Goal: Find specific page/section: Find specific page/section

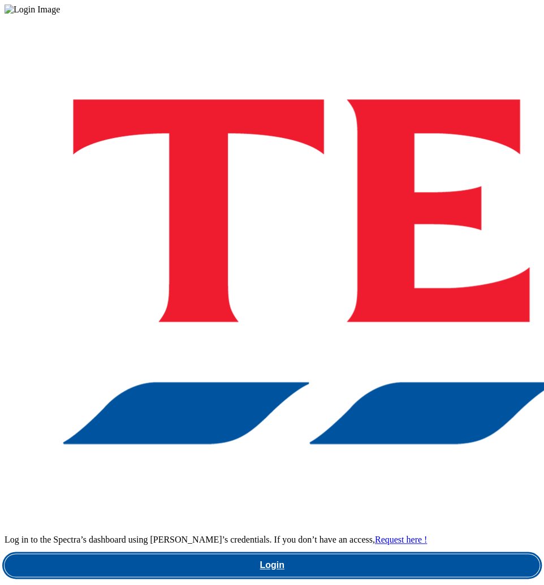
click at [299, 554] on link "Login" at bounding box center [272, 565] width 535 height 23
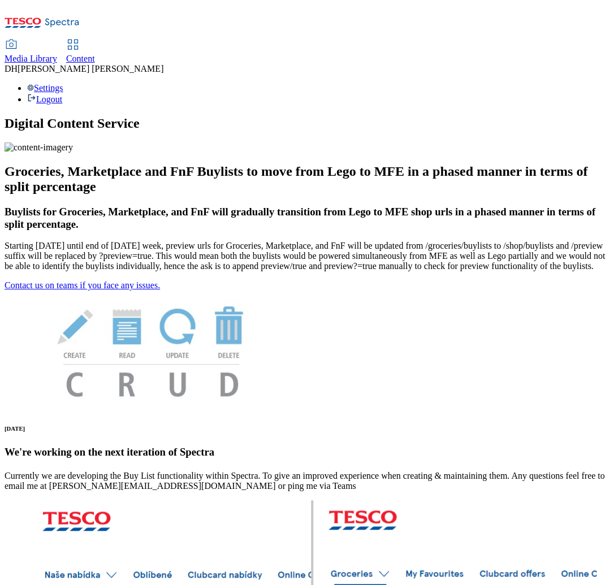
click at [95, 54] on span "Content" at bounding box center [80, 59] width 29 height 10
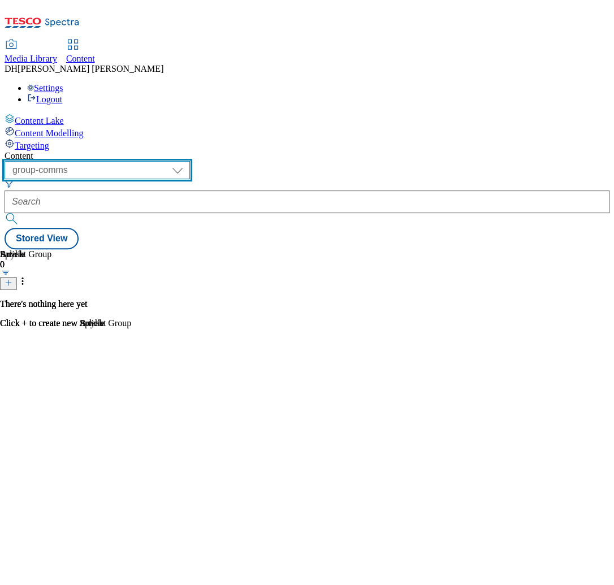
click at [190, 161] on select "dotcom-cz dotcom-hu dotcom-sk fnf-uk ghs-roi ghs-uk group-comms ighs-cz ighs-hu…" at bounding box center [97, 170] width 185 height 18
select select "ghs-uk"
click at [147, 161] on select "dotcom-cz dotcom-hu dotcom-sk fnf-uk ghs-roi ghs-uk group-comms ighs-cz ighs-hu…" at bounding box center [97, 170] width 185 height 18
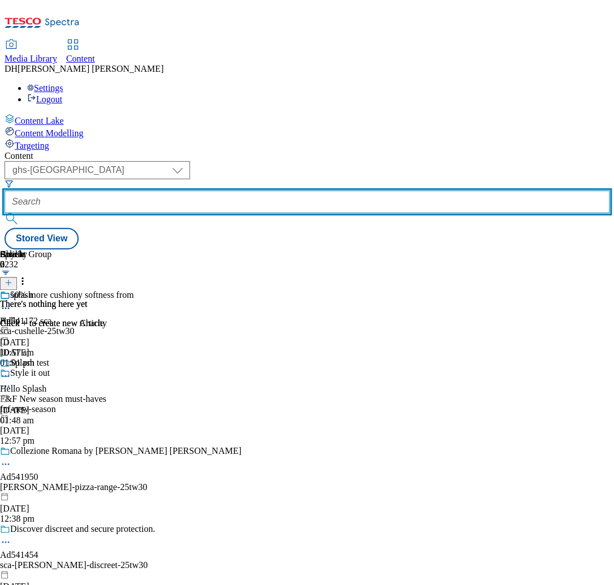
click at [309, 190] on input "text" at bounding box center [307, 201] width 605 height 23
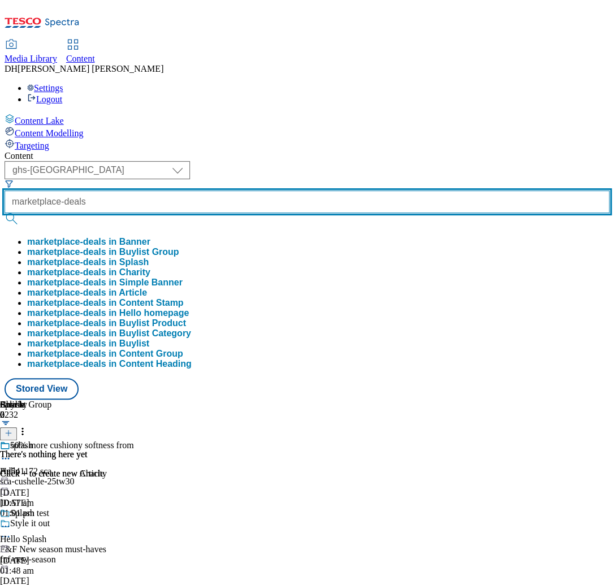
type input "marketplace-deals"
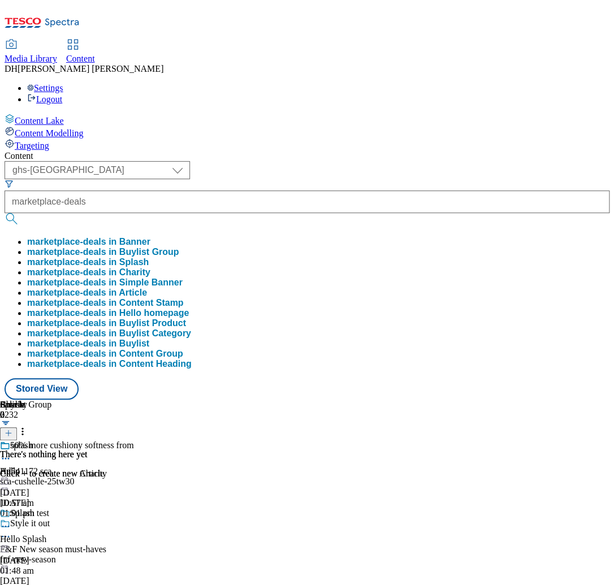
click at [179, 247] on button "marketplace-deals in Buylist Group" at bounding box center [103, 252] width 152 height 10
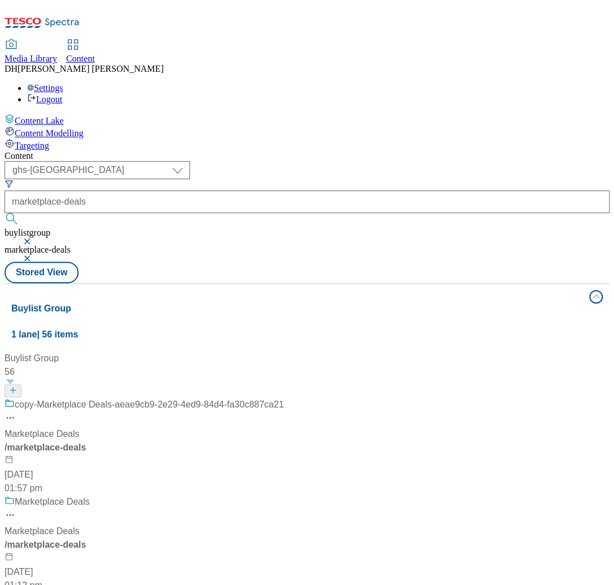
scroll to position [155, 0]
click at [284, 538] on div "/ marketplace-deals" at bounding box center [144, 545] width 279 height 14
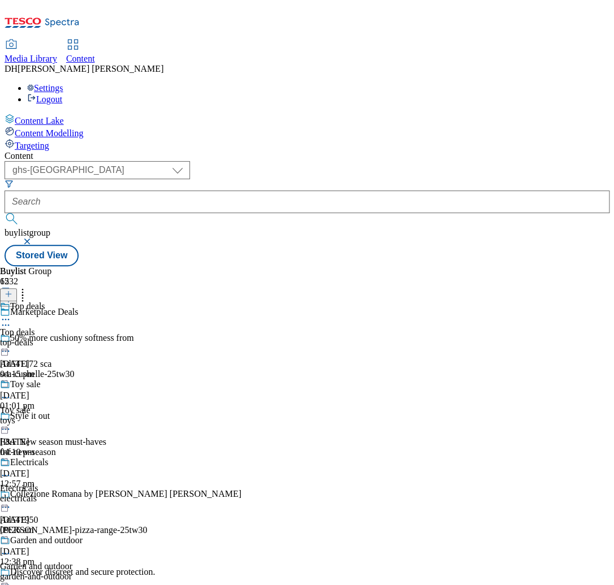
scroll to position [286, 0]
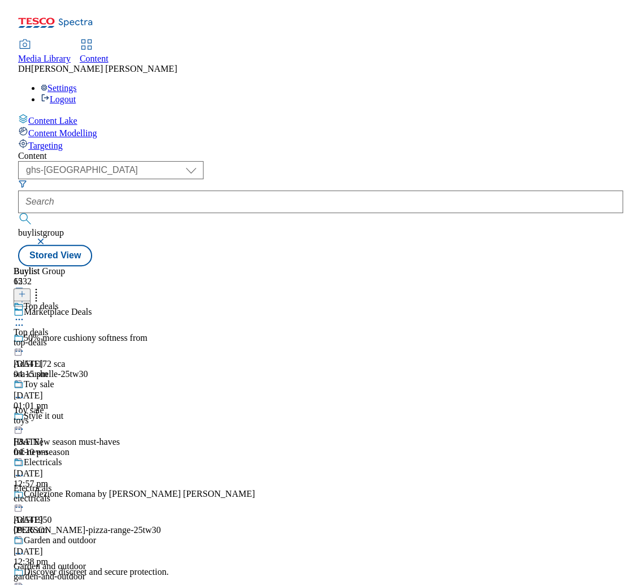
scroll to position [346, 0]
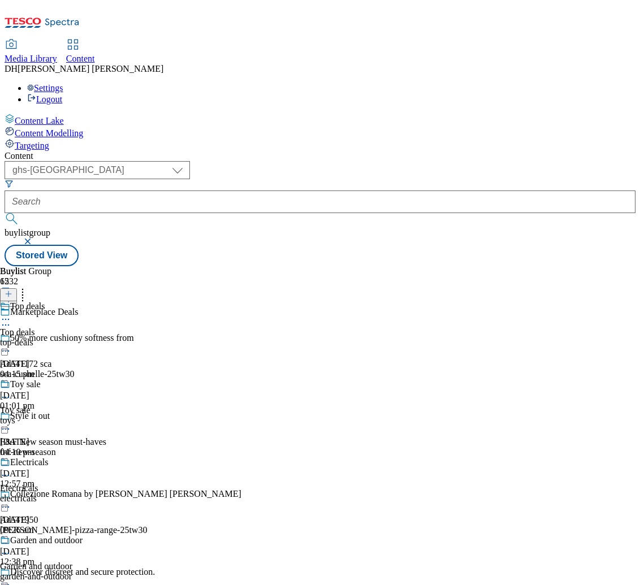
scroll to position [278, 0]
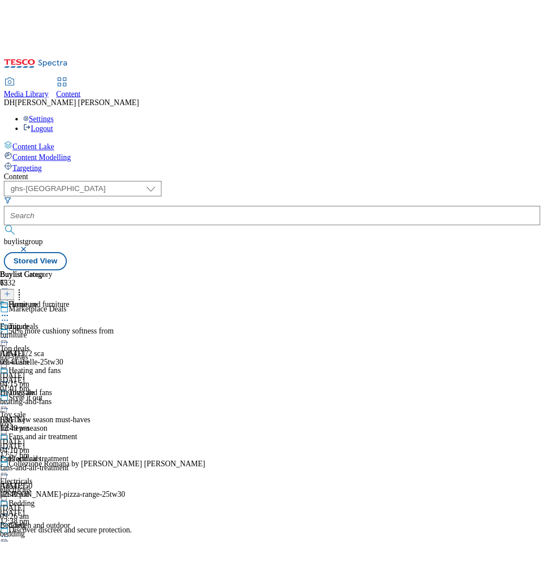
scroll to position [0, 154]
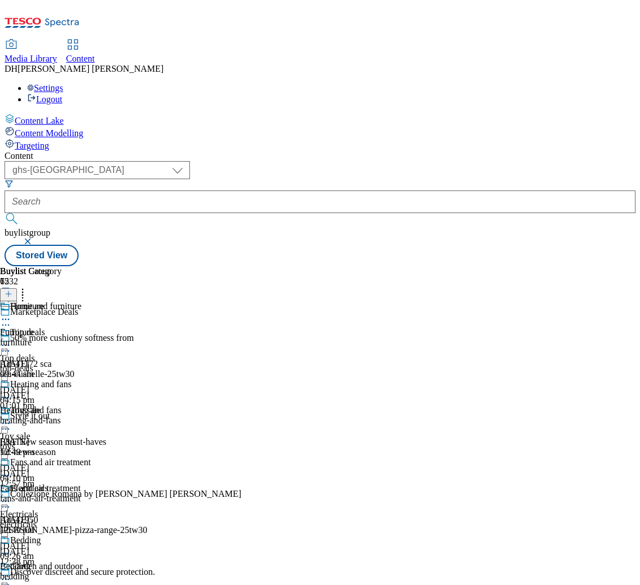
click at [11, 314] on icon at bounding box center [5, 319] width 11 height 11
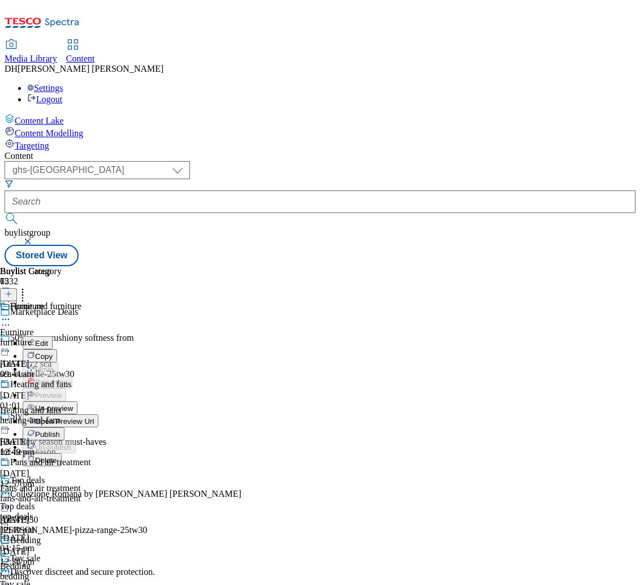
click at [94, 417] on span "Open Preview Url" at bounding box center [64, 421] width 59 height 8
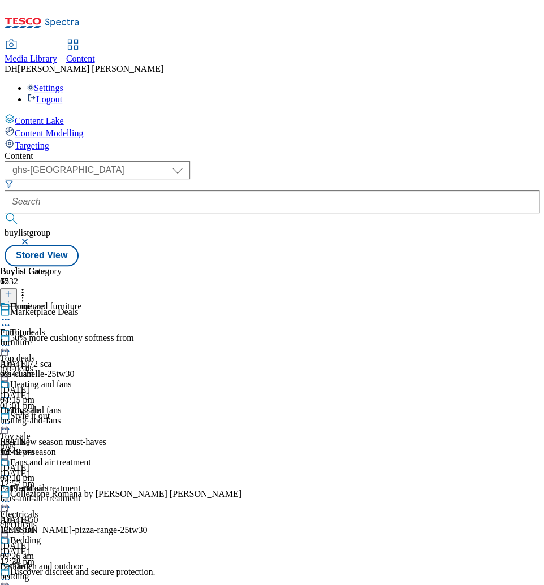
scroll to position [0, 0]
